Goal: Task Accomplishment & Management: Manage account settings

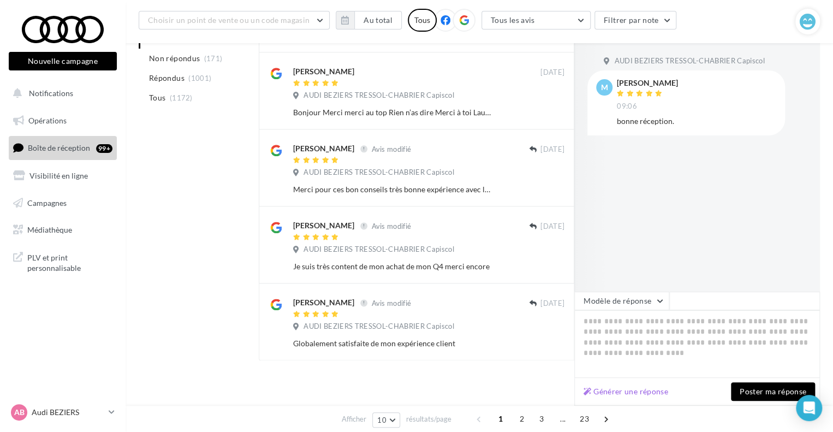
scroll to position [597, 0]
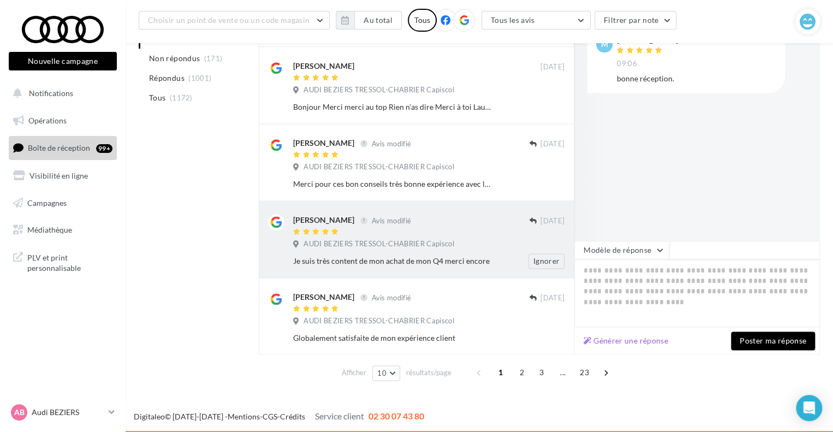
click at [294, 217] on div "[PERSON_NAME]" at bounding box center [323, 219] width 61 height 11
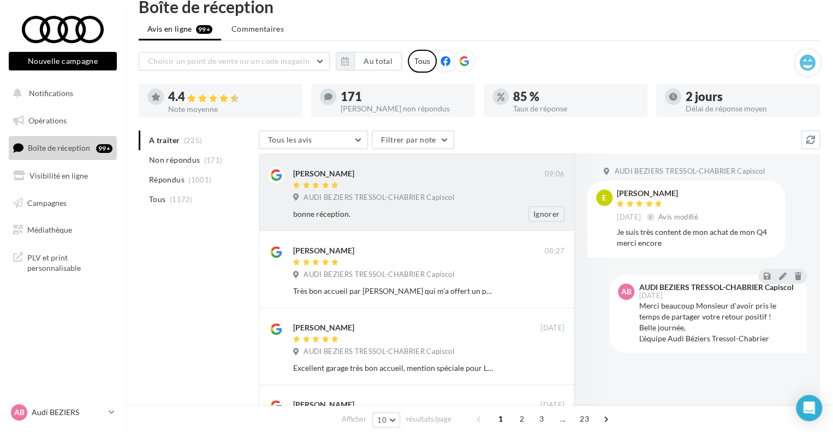
scroll to position [0, 0]
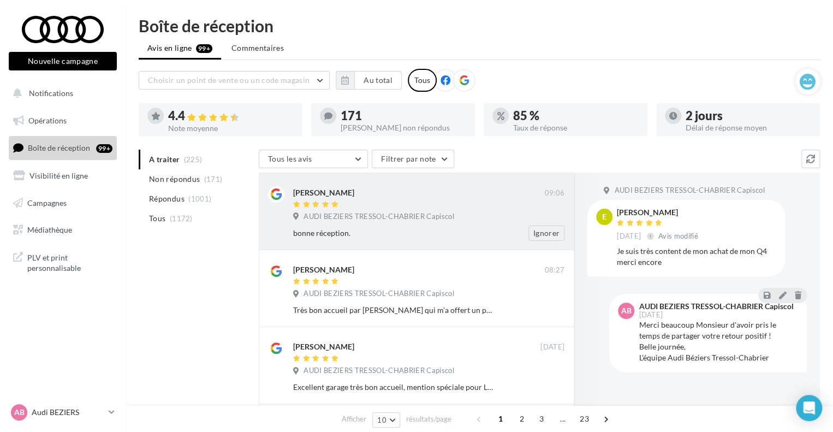
click at [385, 220] on span "AUDI BEZIERS TRESSOL-CHABRIER Capiscol" at bounding box center [378, 217] width 150 height 10
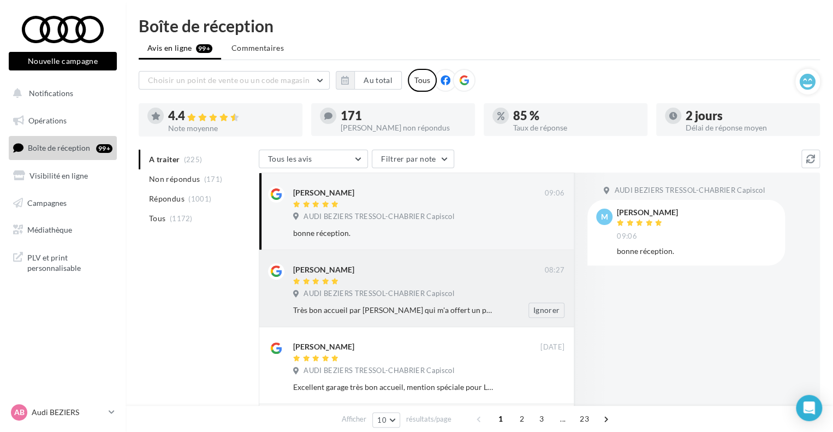
click at [384, 282] on div at bounding box center [418, 281] width 251 height 9
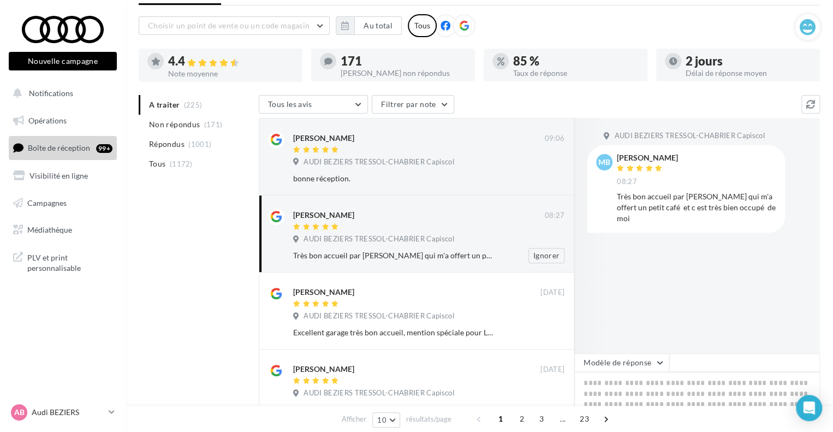
scroll to position [109, 0]
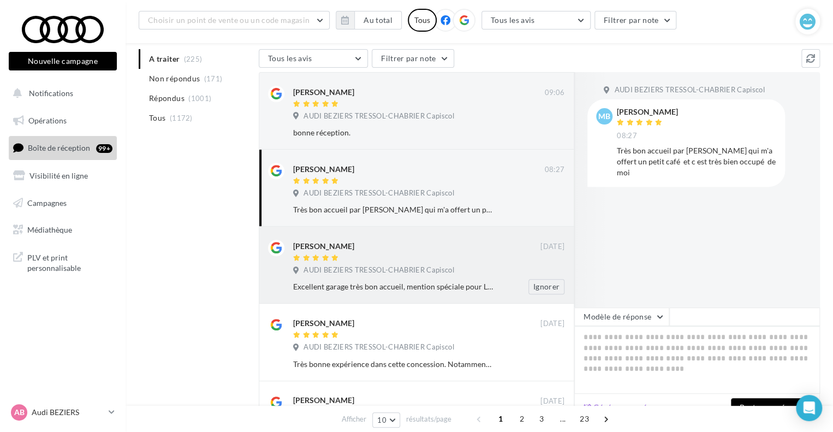
click at [389, 260] on div at bounding box center [416, 258] width 247 height 9
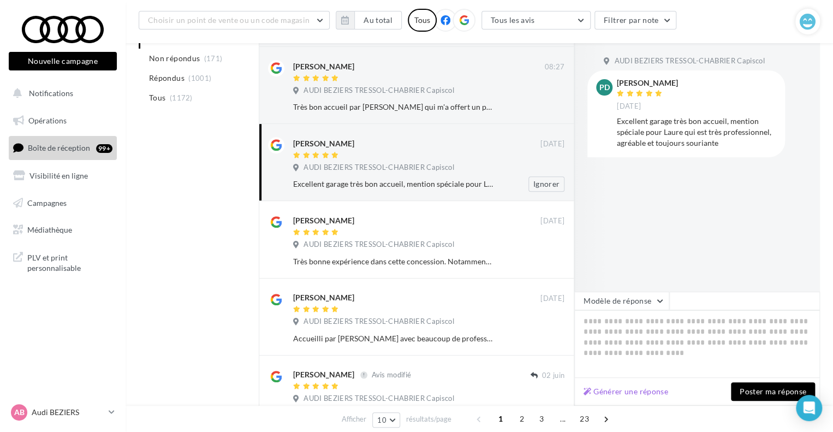
scroll to position [218, 0]
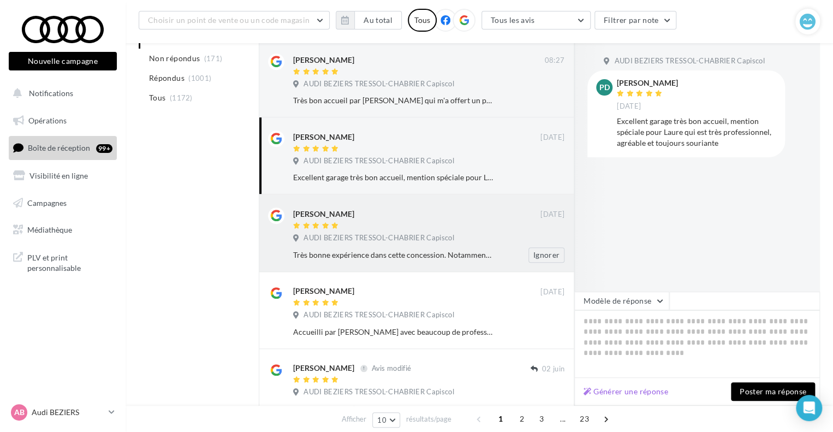
click at [354, 217] on div "[PERSON_NAME]" at bounding box center [323, 213] width 61 height 11
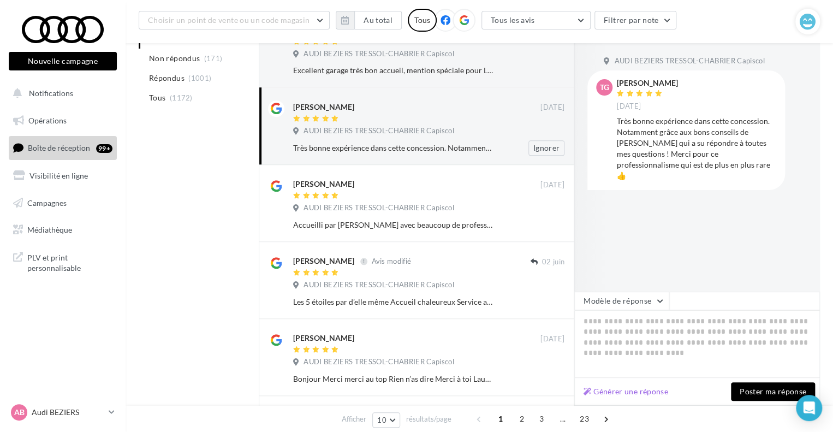
scroll to position [327, 0]
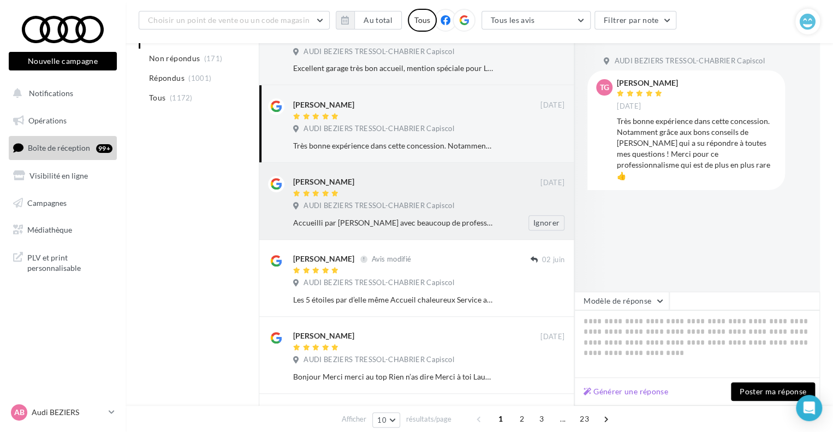
click at [357, 198] on div at bounding box center [416, 193] width 247 height 9
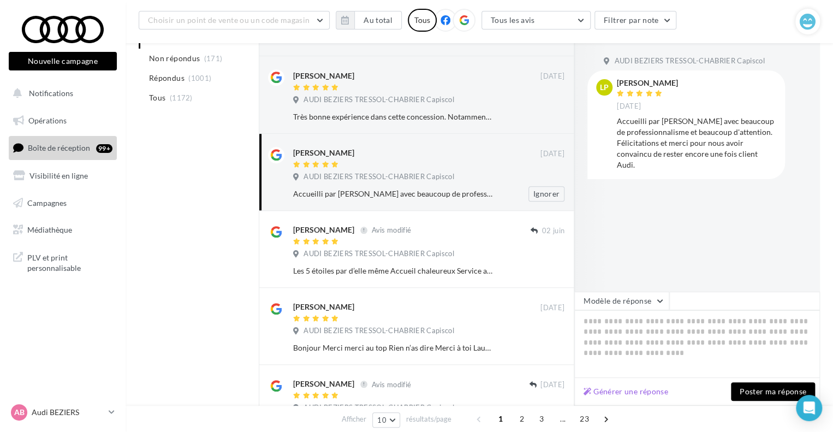
scroll to position [382, 0]
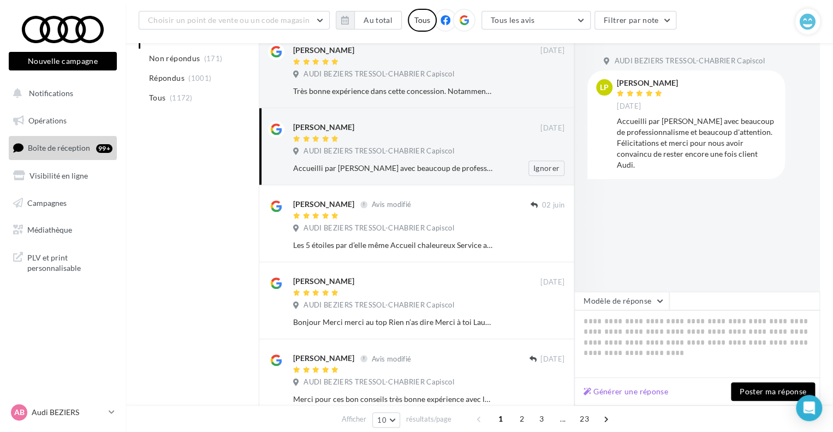
click at [356, 198] on div "[PERSON_NAME] Avis modifié" at bounding box center [411, 203] width 237 height 11
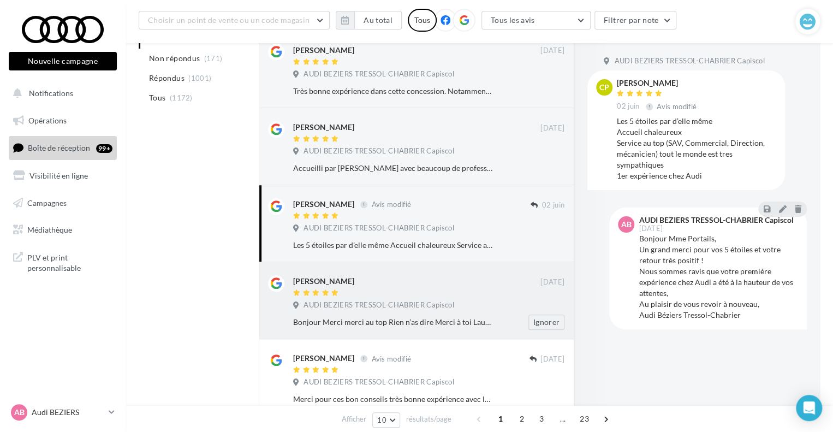
click at [358, 307] on span "AUDI BEZIERS TRESSOL-CHABRIER Capiscol" at bounding box center [378, 305] width 150 height 10
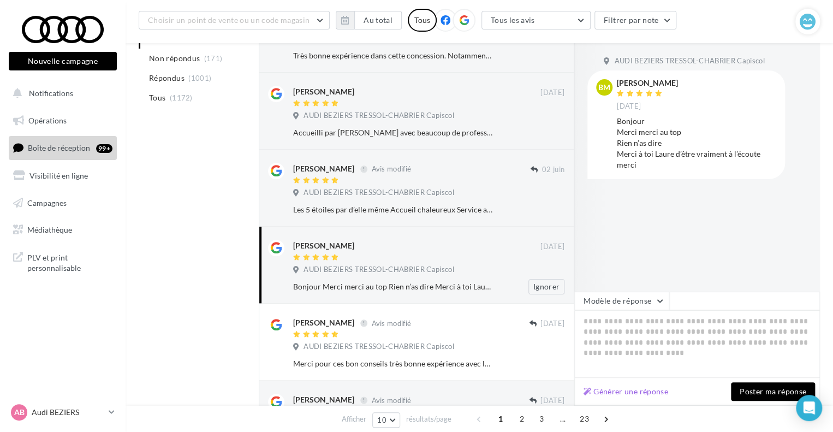
scroll to position [437, 0]
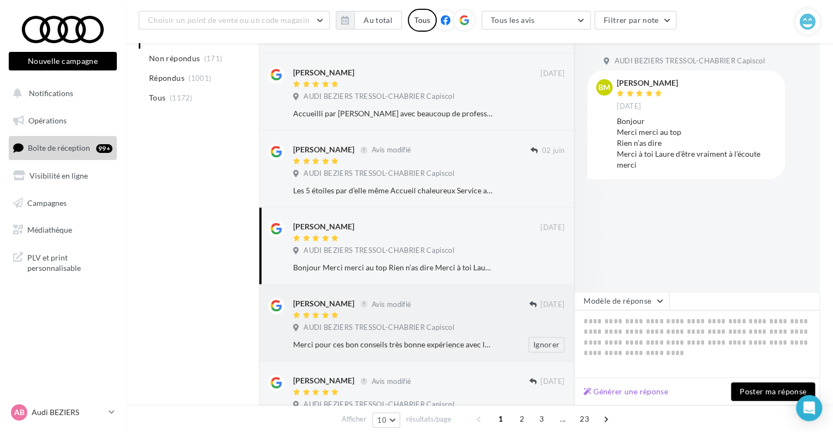
click at [360, 297] on div "[PERSON_NAME] Avis modifié" at bounding box center [411, 302] width 236 height 11
